Goal: Task Accomplishment & Management: Manage account settings

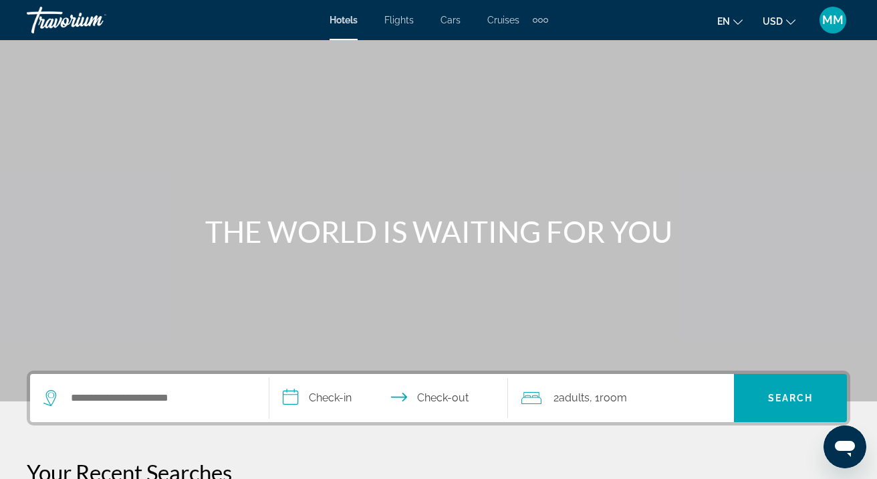
click at [832, 18] on span "MM" at bounding box center [832, 19] width 21 height 13
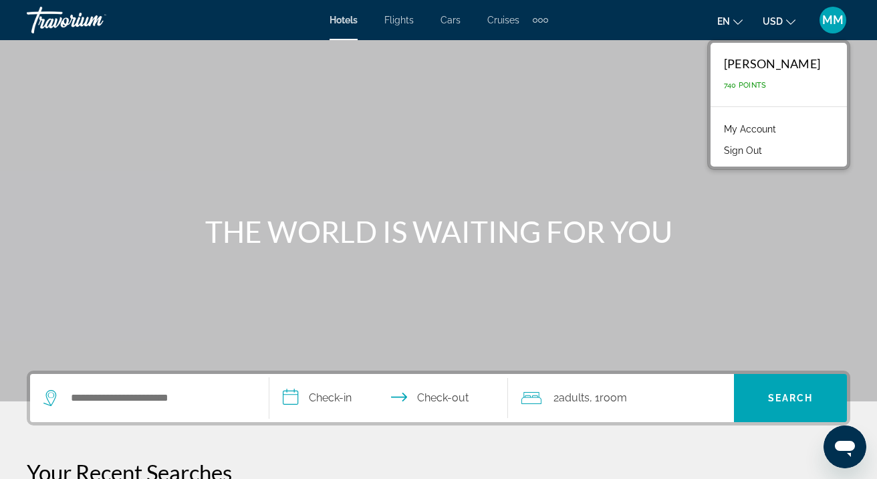
click at [751, 127] on link "My Account" at bounding box center [750, 128] width 66 height 17
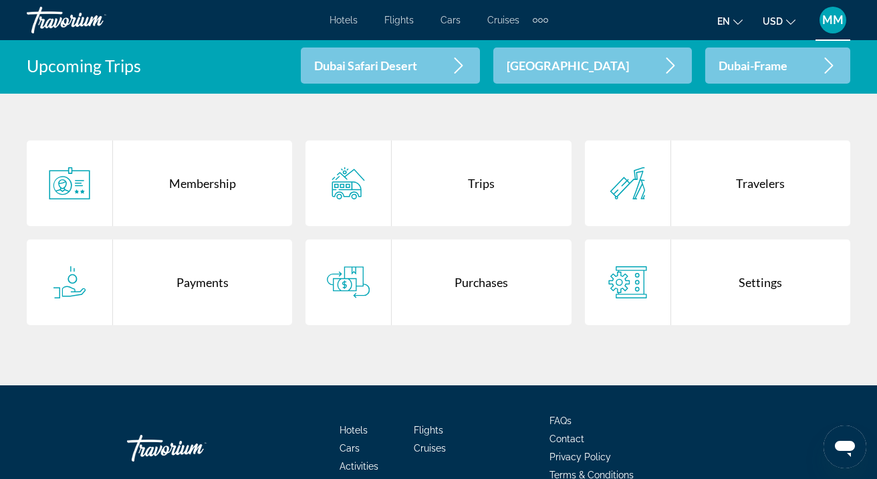
scroll to position [269, 0]
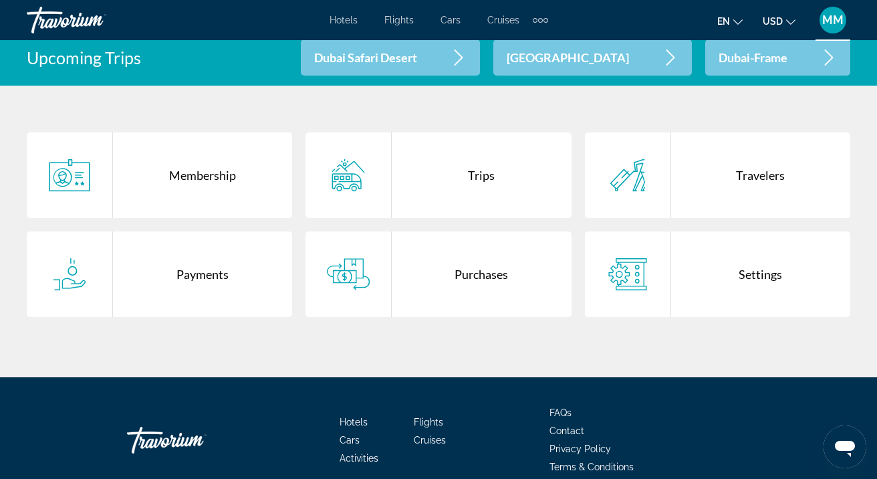
click at [477, 277] on div "Purchases" at bounding box center [481, 274] width 179 height 86
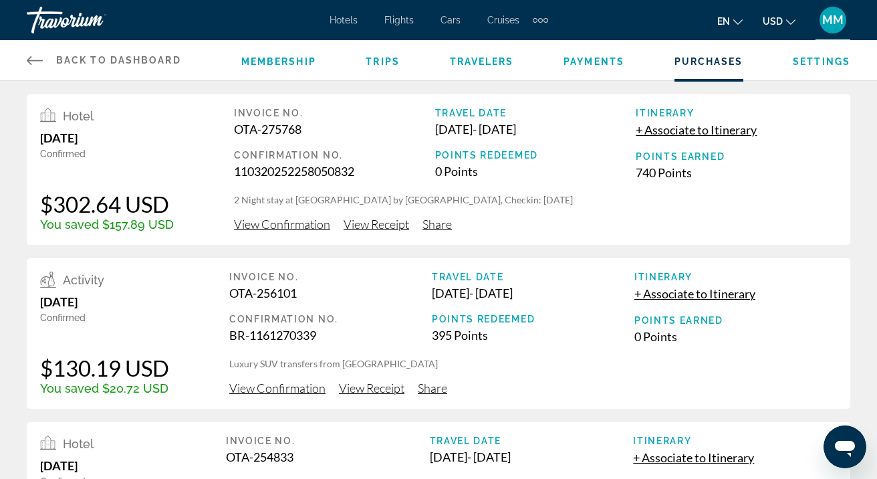
click at [27, 59] on link "Back to Dashboard Dashboard" at bounding box center [104, 60] width 154 height 40
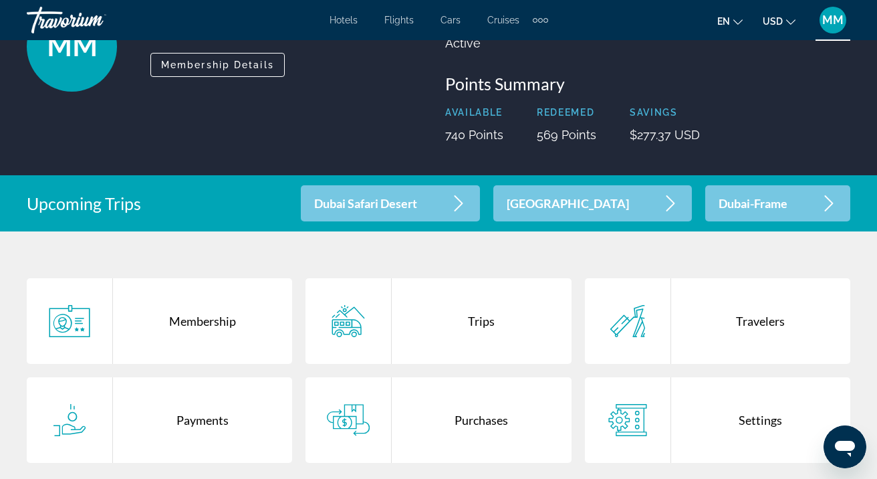
scroll to position [130, 0]
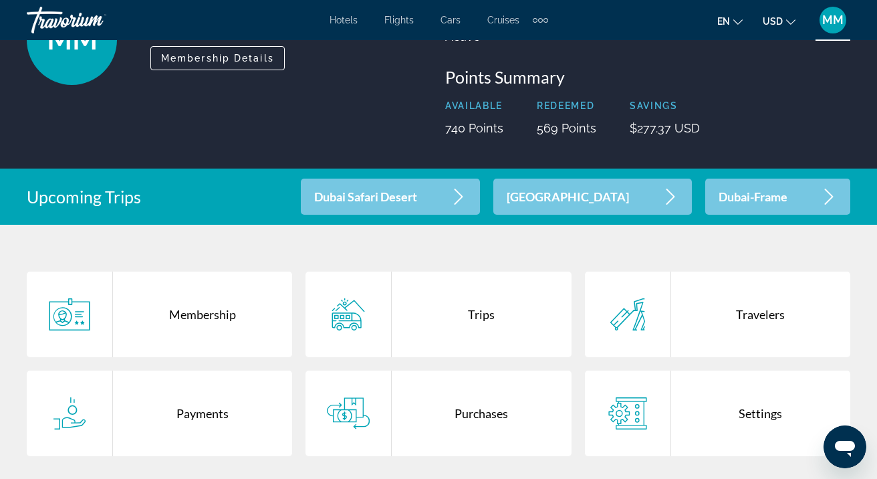
click at [479, 314] on div "Trips" at bounding box center [481, 314] width 179 height 86
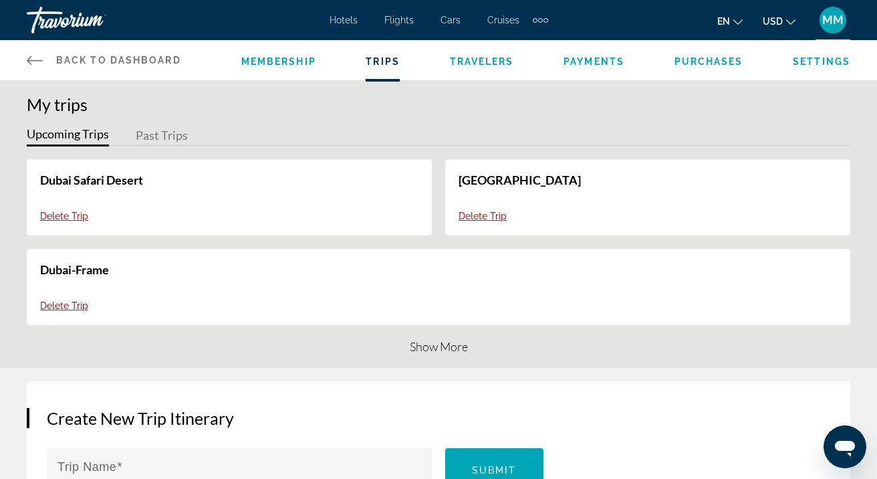
click at [26, 53] on div "Back to Dashboard Dashboard Membership Trips Travelers Payments Purchases Setti…" at bounding box center [438, 60] width 877 height 40
click at [33, 60] on icon "Main content" at bounding box center [35, 60] width 16 height 9
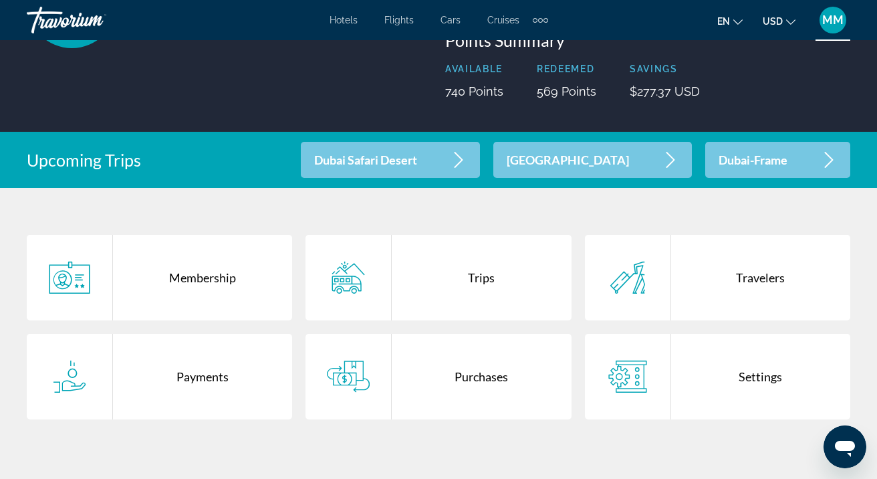
scroll to position [168, 0]
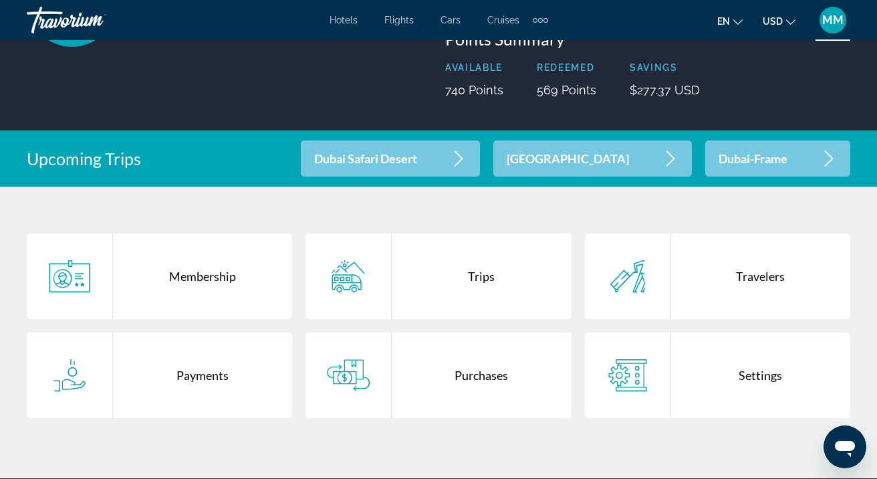
click at [463, 374] on div "Purchases" at bounding box center [481, 375] width 179 height 86
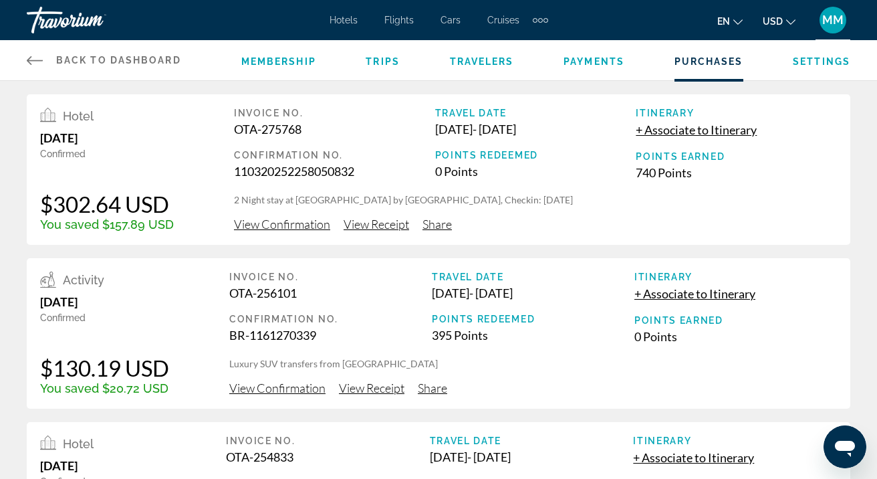
click at [829, 17] on span "MM" at bounding box center [832, 19] width 21 height 13
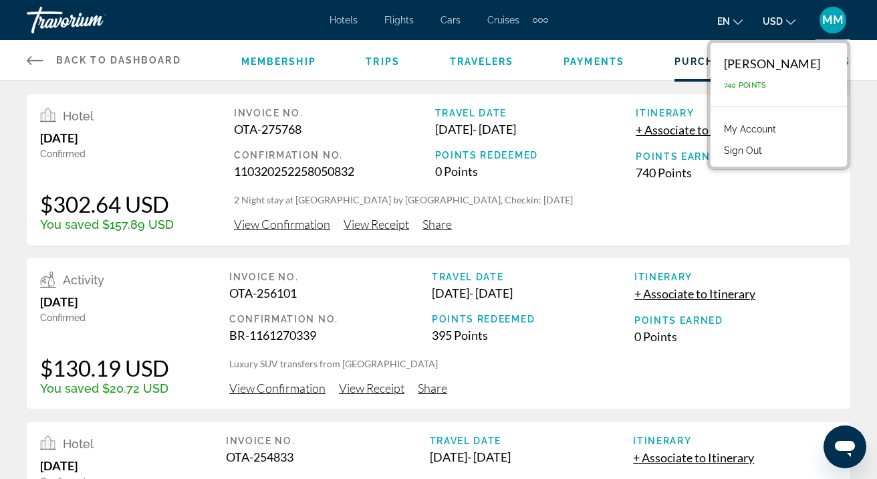
click at [853, 21] on div "Hotels Flights Cars Cruises Activities Hotels Flights Cars Cruises Activities e…" at bounding box center [438, 20] width 877 height 35
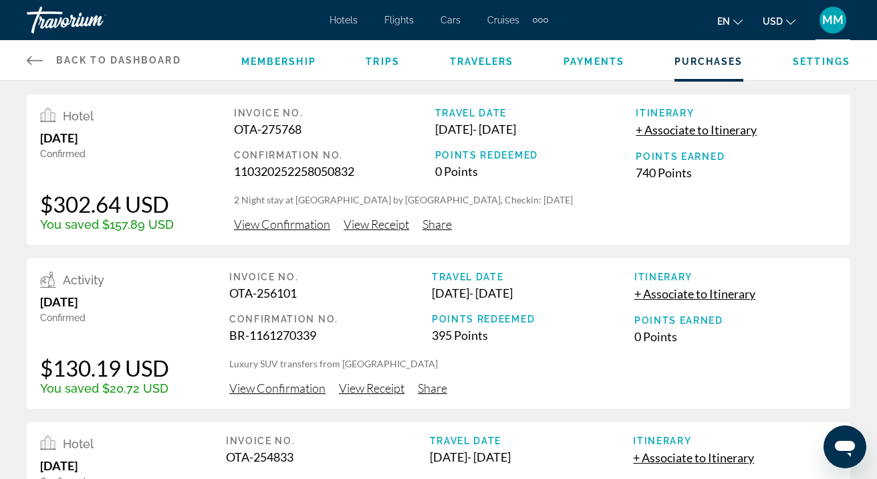
click at [836, 20] on span "MM" at bounding box center [832, 19] width 21 height 13
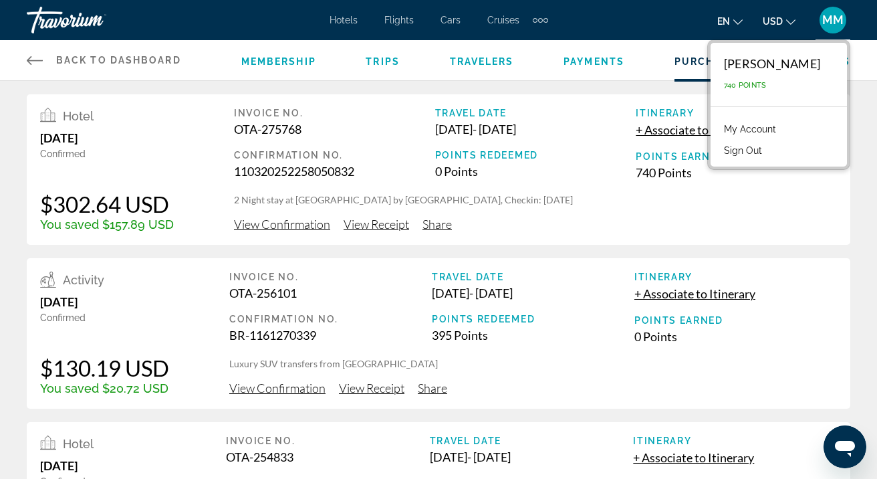
click at [832, 19] on span "MM" at bounding box center [832, 19] width 21 height 13
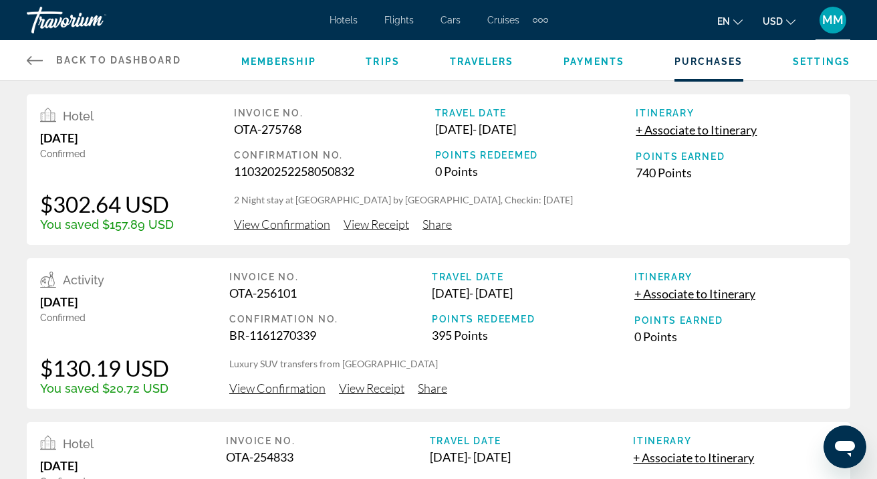
click at [832, 19] on span "MM" at bounding box center [832, 19] width 21 height 13
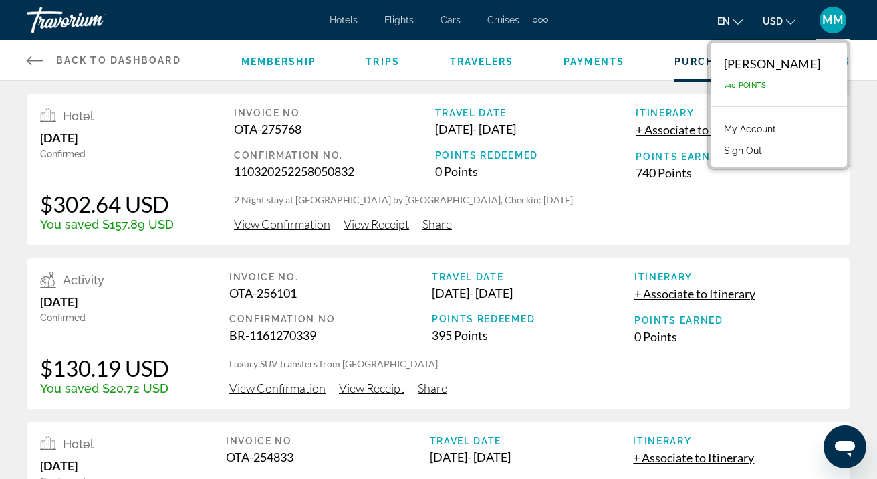
click at [743, 126] on link "My Account" at bounding box center [750, 128] width 66 height 17
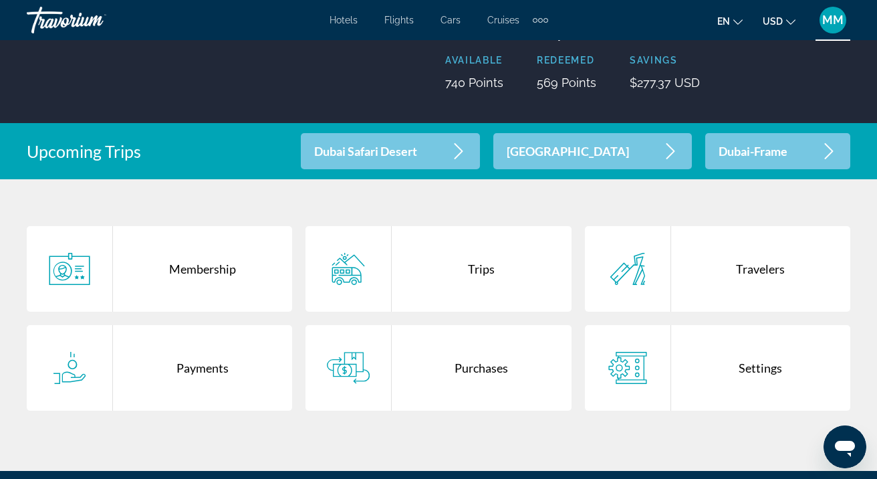
scroll to position [201, 0]
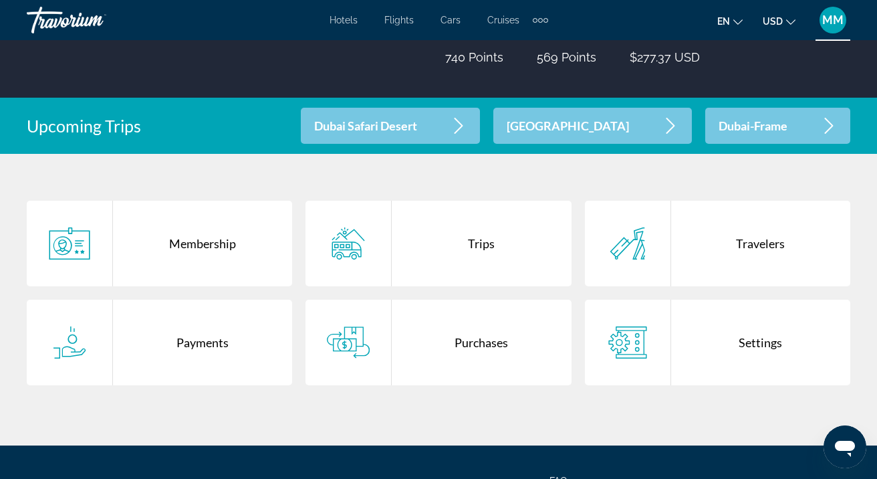
click at [471, 342] on div "Purchases" at bounding box center [481, 342] width 179 height 86
